Goal: Task Accomplishment & Management: Use online tool/utility

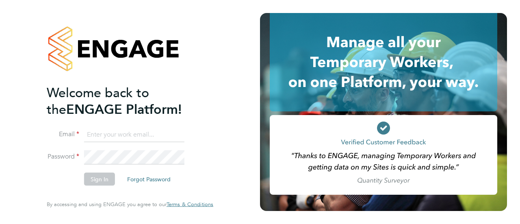
type input "[PERSON_NAME][EMAIL_ADDRESS][PERSON_NAME][DOMAIN_NAME]"
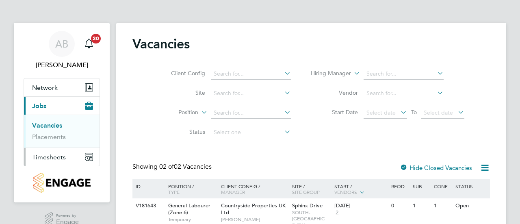
click at [54, 155] on span "Timesheets" at bounding box center [49, 157] width 34 height 8
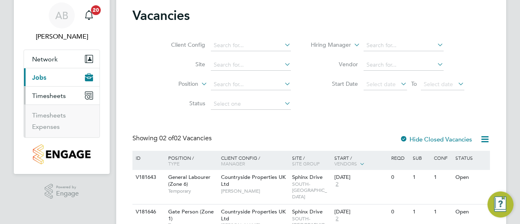
scroll to position [41, 0]
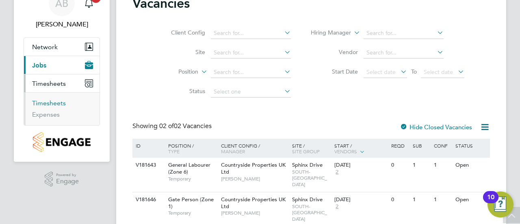
click at [60, 104] on link "Timesheets" at bounding box center [49, 103] width 34 height 8
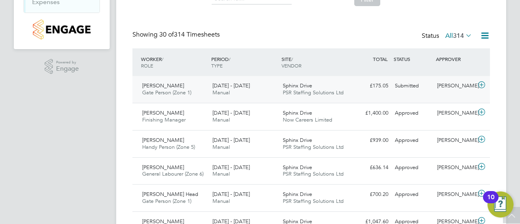
click at [481, 84] on icon at bounding box center [481, 85] width 10 height 6
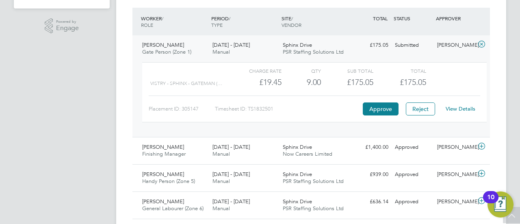
click at [456, 106] on link "View Details" at bounding box center [460, 108] width 30 height 7
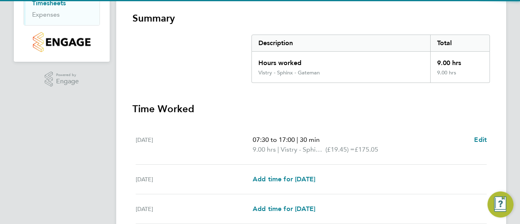
scroll to position [203, 0]
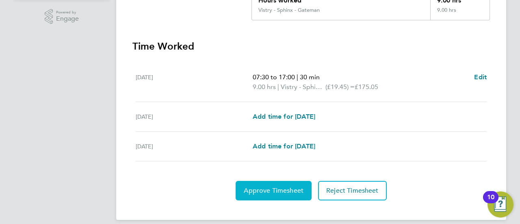
click at [257, 188] on span "Approve Timesheet" at bounding box center [274, 190] width 60 height 8
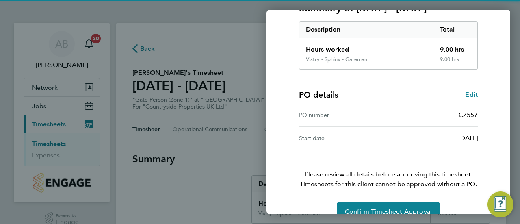
scroll to position [141, 0]
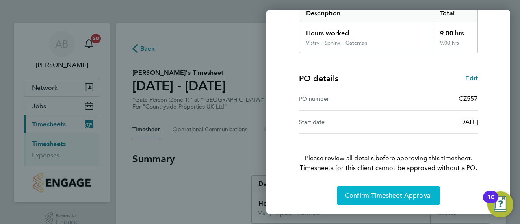
click at [368, 196] on span "Confirm Timesheet Approval" at bounding box center [388, 195] width 87 height 8
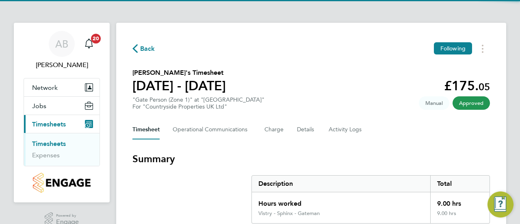
click at [149, 47] on span "Back" at bounding box center [147, 49] width 15 height 10
